Goal: Task Accomplishment & Management: Complete application form

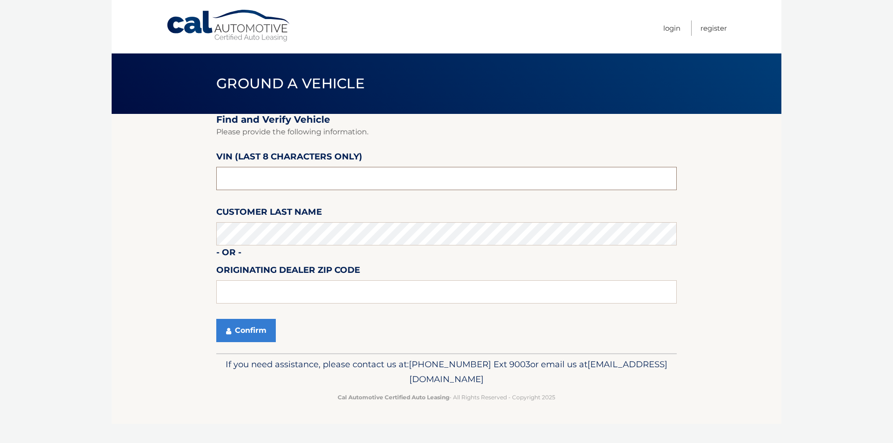
click at [286, 174] on input "text" at bounding box center [446, 178] width 460 height 23
type input "ND526424"
click at [244, 330] on button "Confirm" at bounding box center [246, 330] width 60 height 23
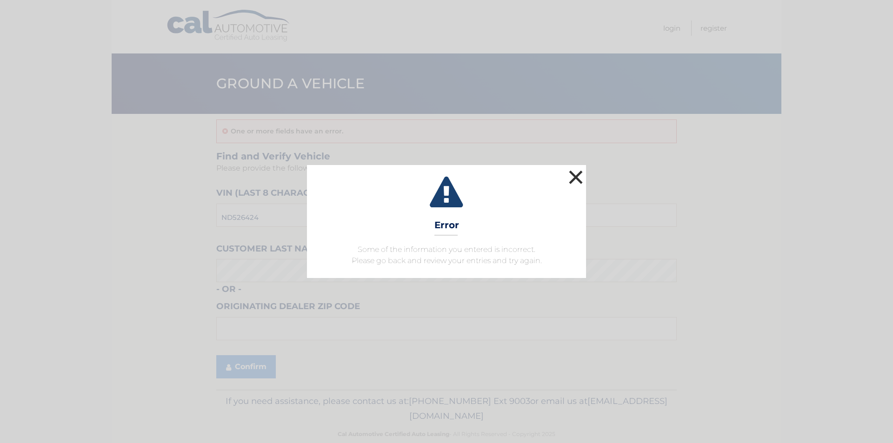
click at [574, 177] on button "×" at bounding box center [576, 177] width 19 height 19
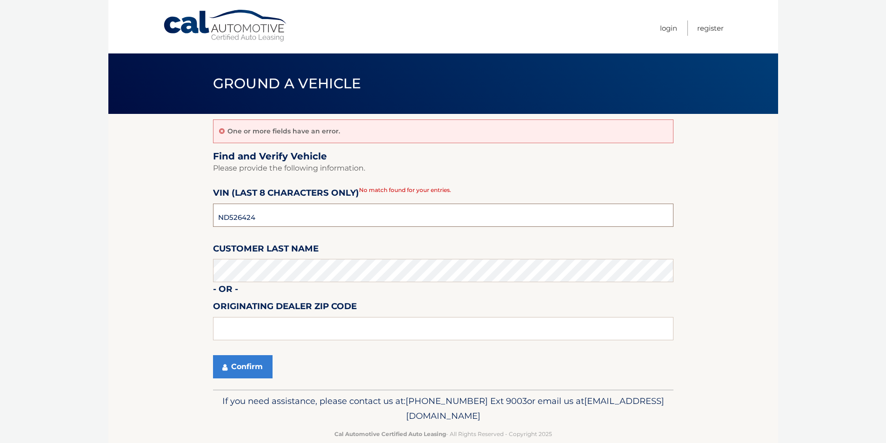
click at [260, 217] on input "ND526424" at bounding box center [443, 215] width 460 height 23
click at [262, 361] on button "Confirm" at bounding box center [243, 366] width 60 height 23
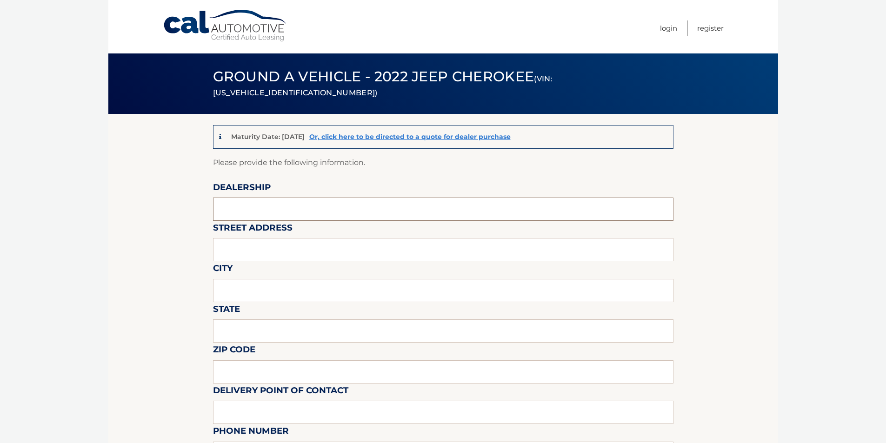
click at [263, 207] on input "text" at bounding box center [443, 209] width 460 height 23
type input "three rivers chrysler jeep dodge"
type input "2633 west liberty ave"
type input "Pittsburgh"
type input "PA"
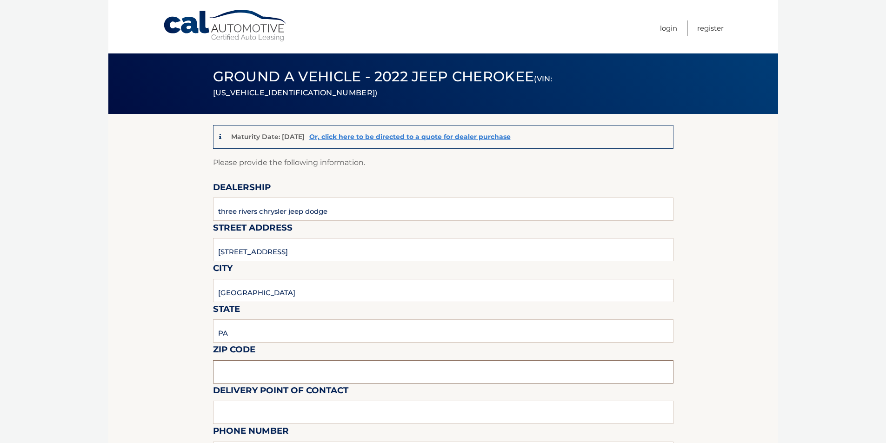
type input "15216"
type input "james bundy"
type input "4123431200"
type input "jimmiejlb70@gmail.com"
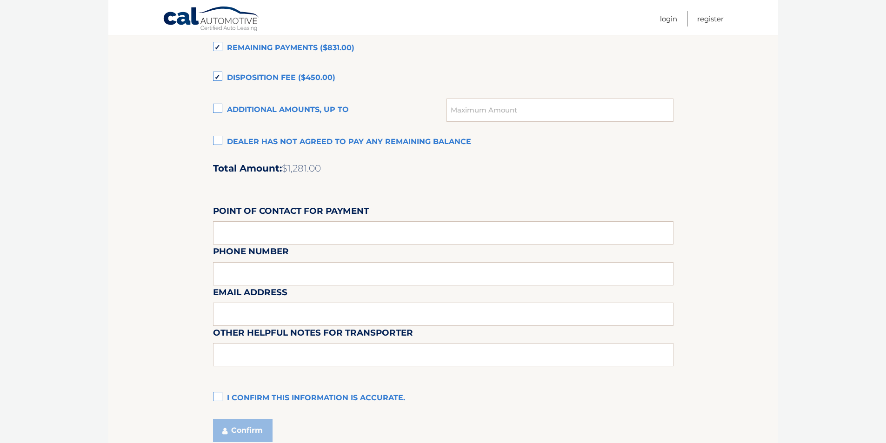
scroll to position [760, 0]
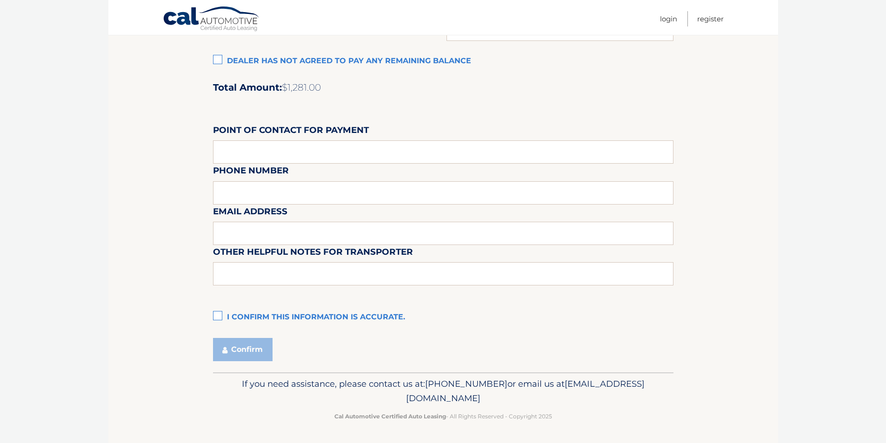
click at [216, 317] on label "I confirm this information is accurate." at bounding box center [443, 317] width 460 height 19
click at [0, 0] on input "I confirm this information is accurate." at bounding box center [0, 0] width 0 height 0
click at [245, 349] on button "Confirm" at bounding box center [243, 349] width 60 height 23
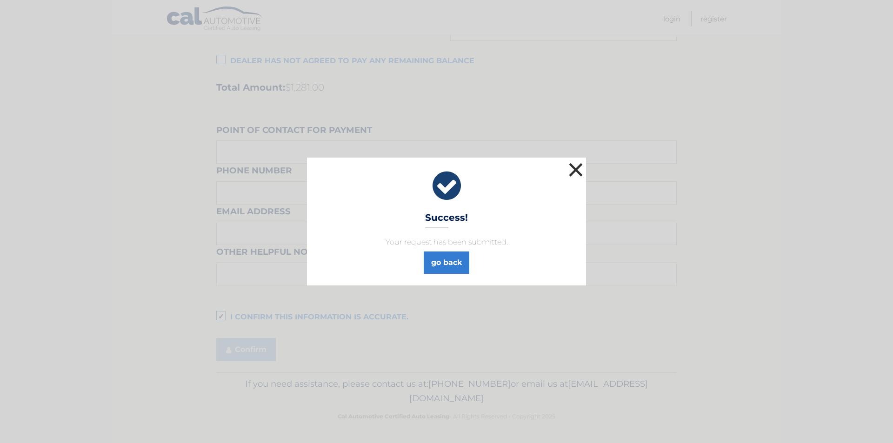
click at [576, 169] on button "×" at bounding box center [576, 169] width 19 height 19
